Goal: Task Accomplishment & Management: Use online tool/utility

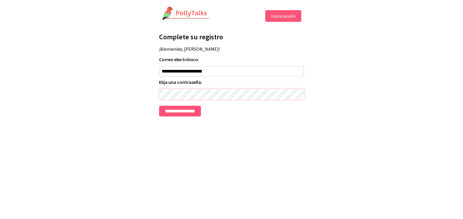
click at [159, 106] on input "**********" at bounding box center [180, 111] width 42 height 11
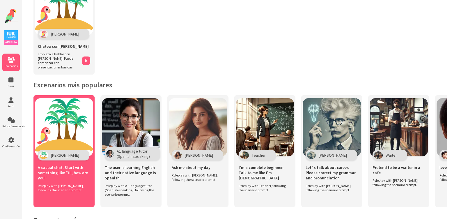
scroll to position [58, 0]
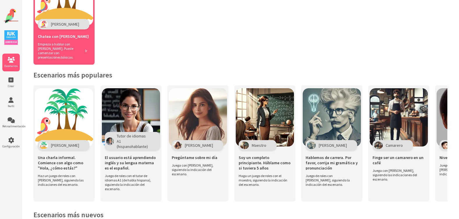
click at [85, 49] on button "Ir" at bounding box center [86, 51] width 8 height 8
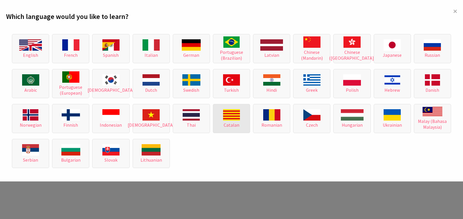
click at [247, 109] on button "Catalan" at bounding box center [231, 118] width 37 height 29
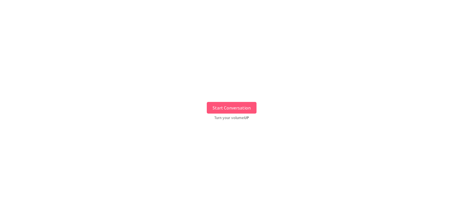
click at [233, 110] on button "Start Conversation" at bounding box center [232, 108] width 50 height 12
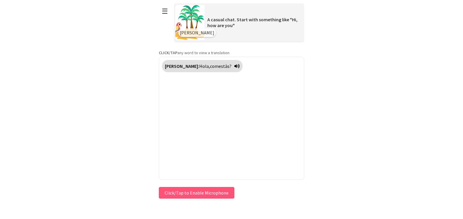
click at [279, 155] on div "[PERSON_NAME]: Hola, com estàs?" at bounding box center [231, 118] width 145 height 123
click at [236, 160] on div "[PERSON_NAME]: Hola, com estàs?" at bounding box center [231, 118] width 145 height 123
click at [209, 191] on button "Click/Tap to Enable Microphone" at bounding box center [197, 193] width 76 height 12
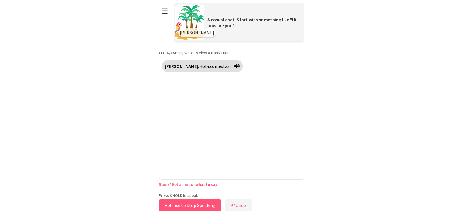
click at [200, 206] on button "Release to Stop Speaking" at bounding box center [190, 205] width 63 height 12
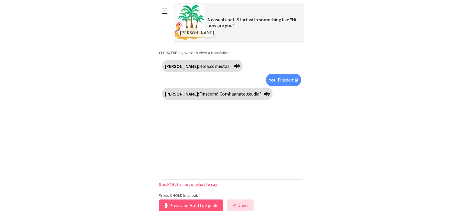
click at [236, 204] on b "↶" at bounding box center [235, 205] width 4 height 6
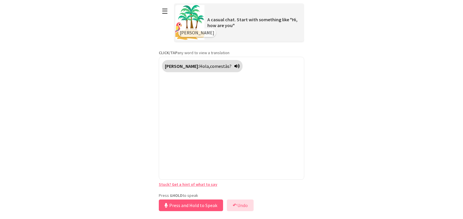
click at [236, 204] on b "↶" at bounding box center [235, 205] width 4 height 6
click at [236, 203] on b "↶" at bounding box center [235, 205] width 4 height 6
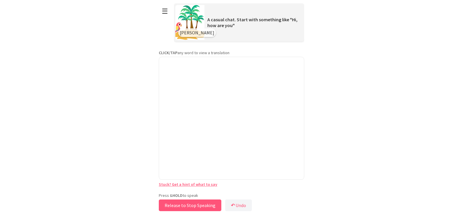
click at [217, 203] on button "Release to Stop Speaking" at bounding box center [190, 205] width 63 height 12
click at [268, 104] on div "You: Fins demà!" at bounding box center [231, 118] width 145 height 123
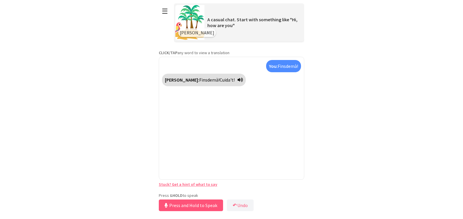
click at [238, 166] on div "You: Fins demà! [PERSON_NAME]: Fins demà! Cuida't!" at bounding box center [231, 118] width 145 height 123
click at [168, 12] on button "☰" at bounding box center [165, 11] width 12 height 15
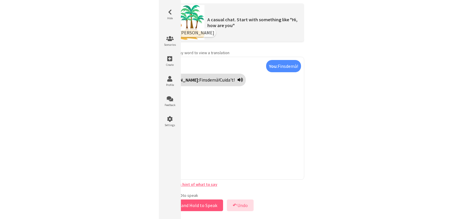
click at [243, 203] on button "↶ Undo" at bounding box center [240, 205] width 27 height 12
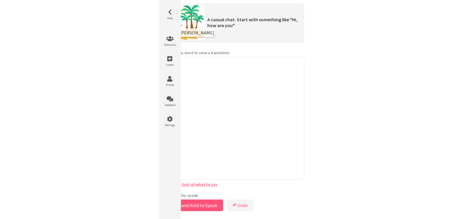
click at [225, 150] on div at bounding box center [231, 118] width 145 height 123
click at [239, 112] on div at bounding box center [231, 118] width 145 height 123
